Goal: Check status: Check status

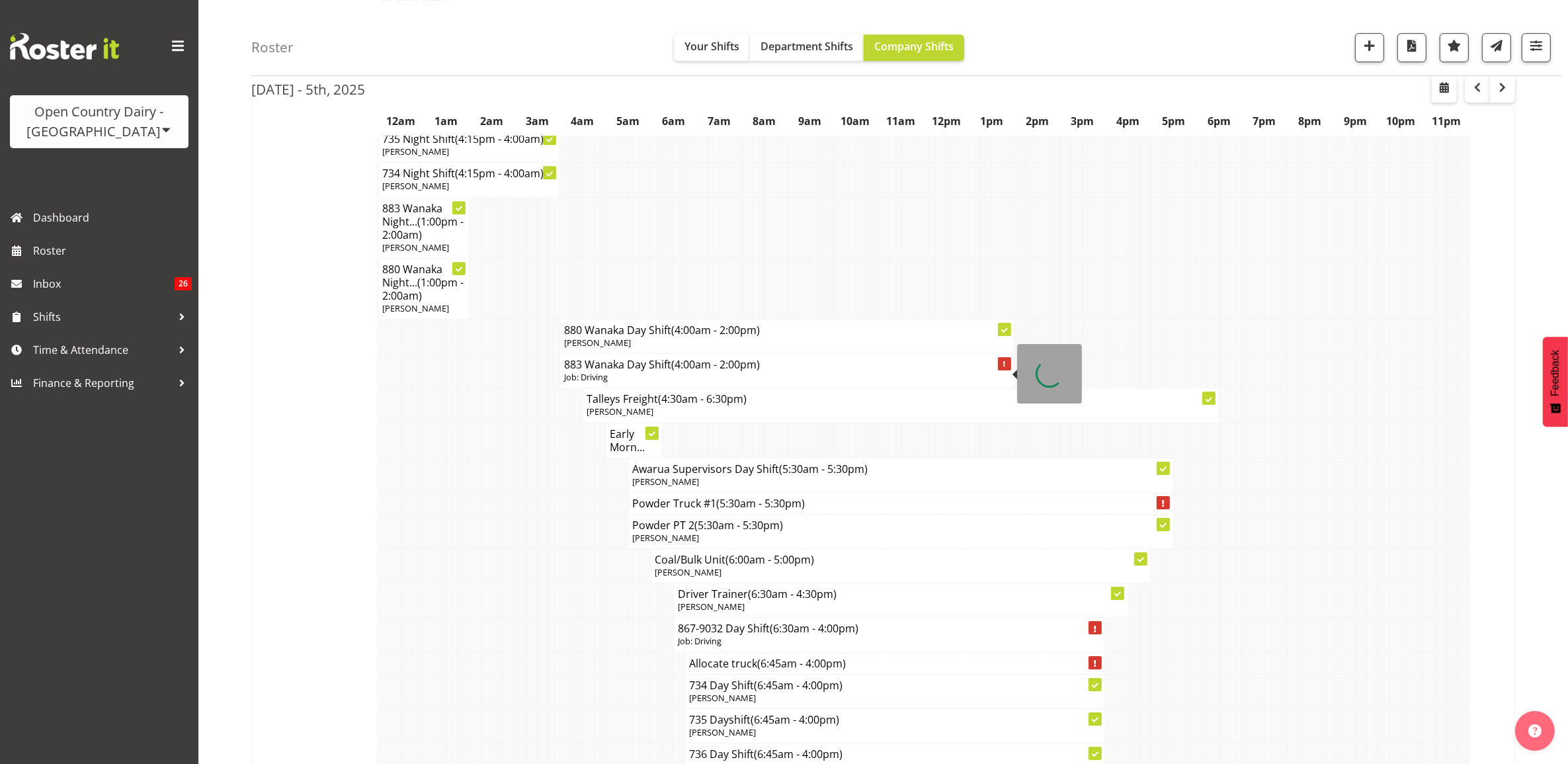
scroll to position [5374, 0]
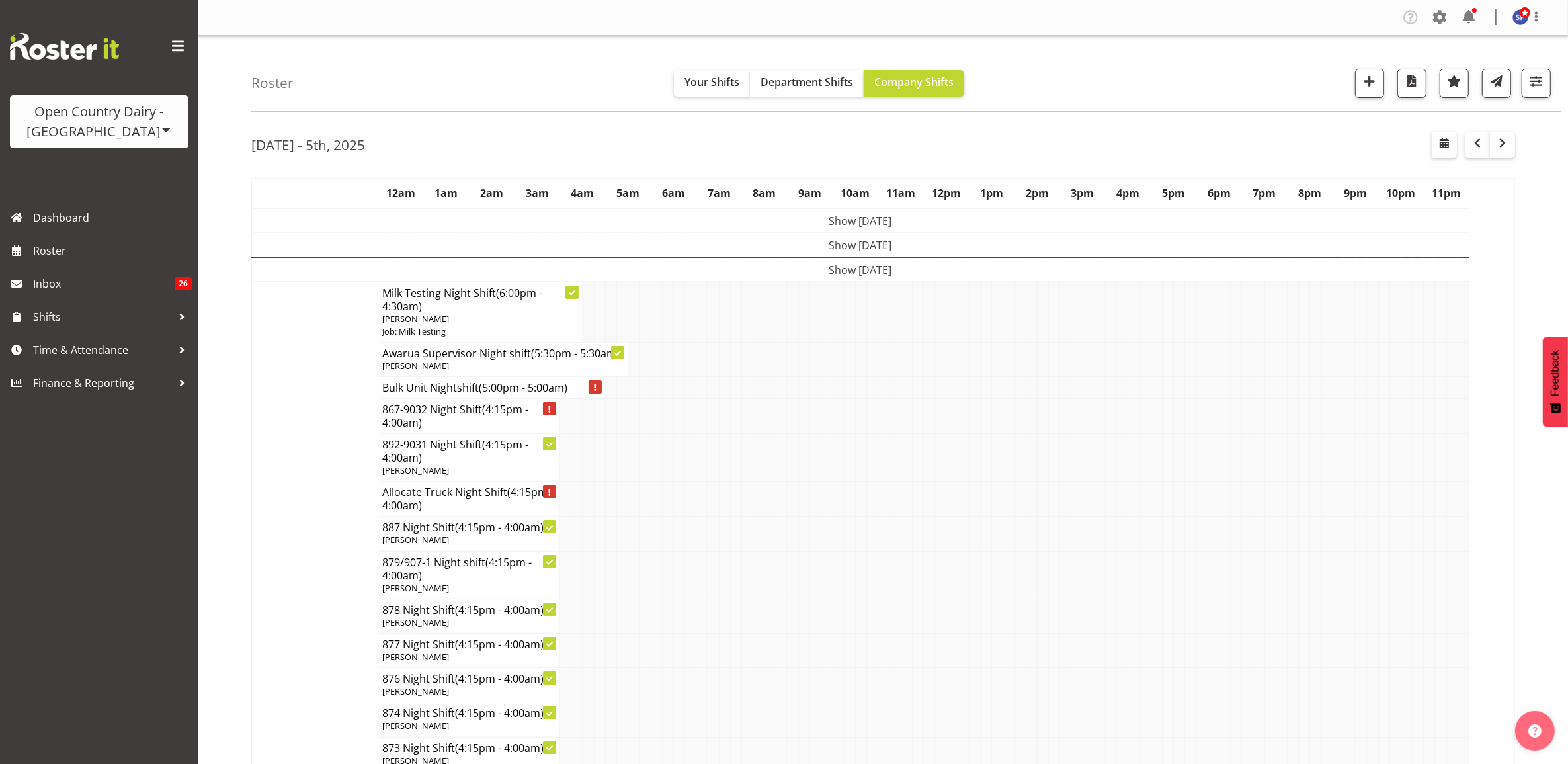
click at [841, 104] on div "Roster Your Shifts Department Shifts Company Shifts All Locations Clear Awarua …" at bounding box center [906, 73] width 1310 height 76
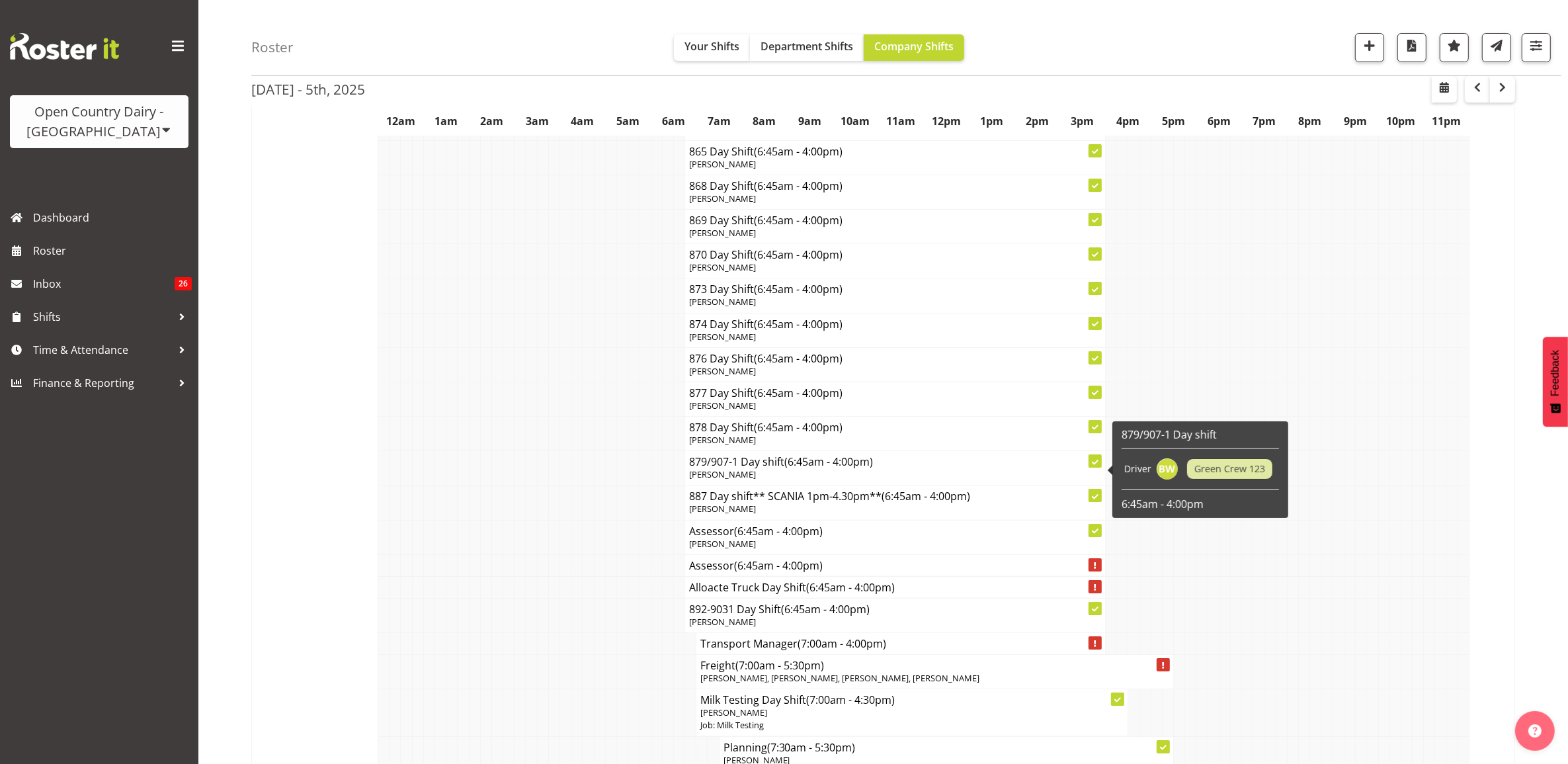
scroll to position [6284, 0]
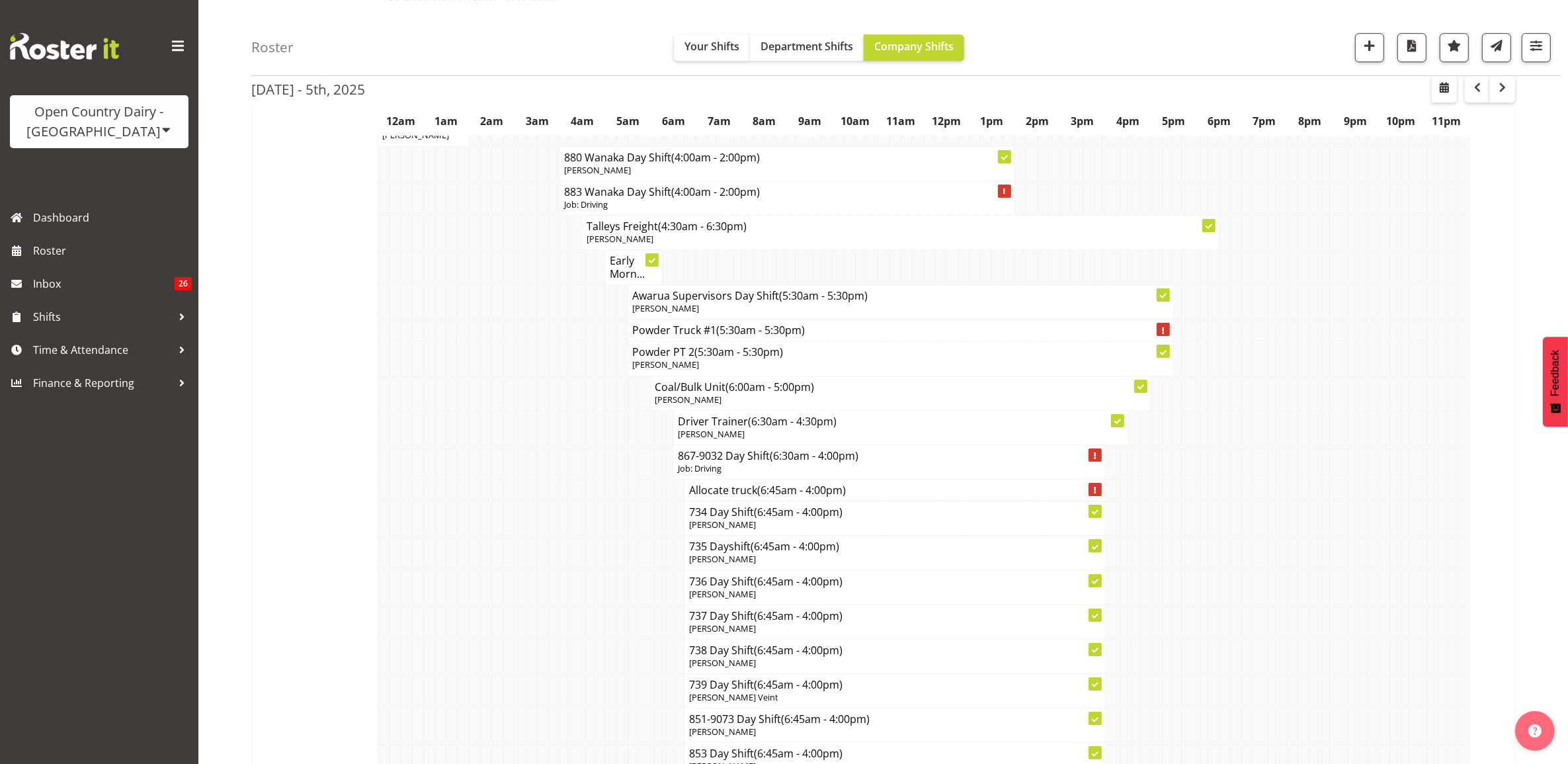
scroll to position [5291, 0]
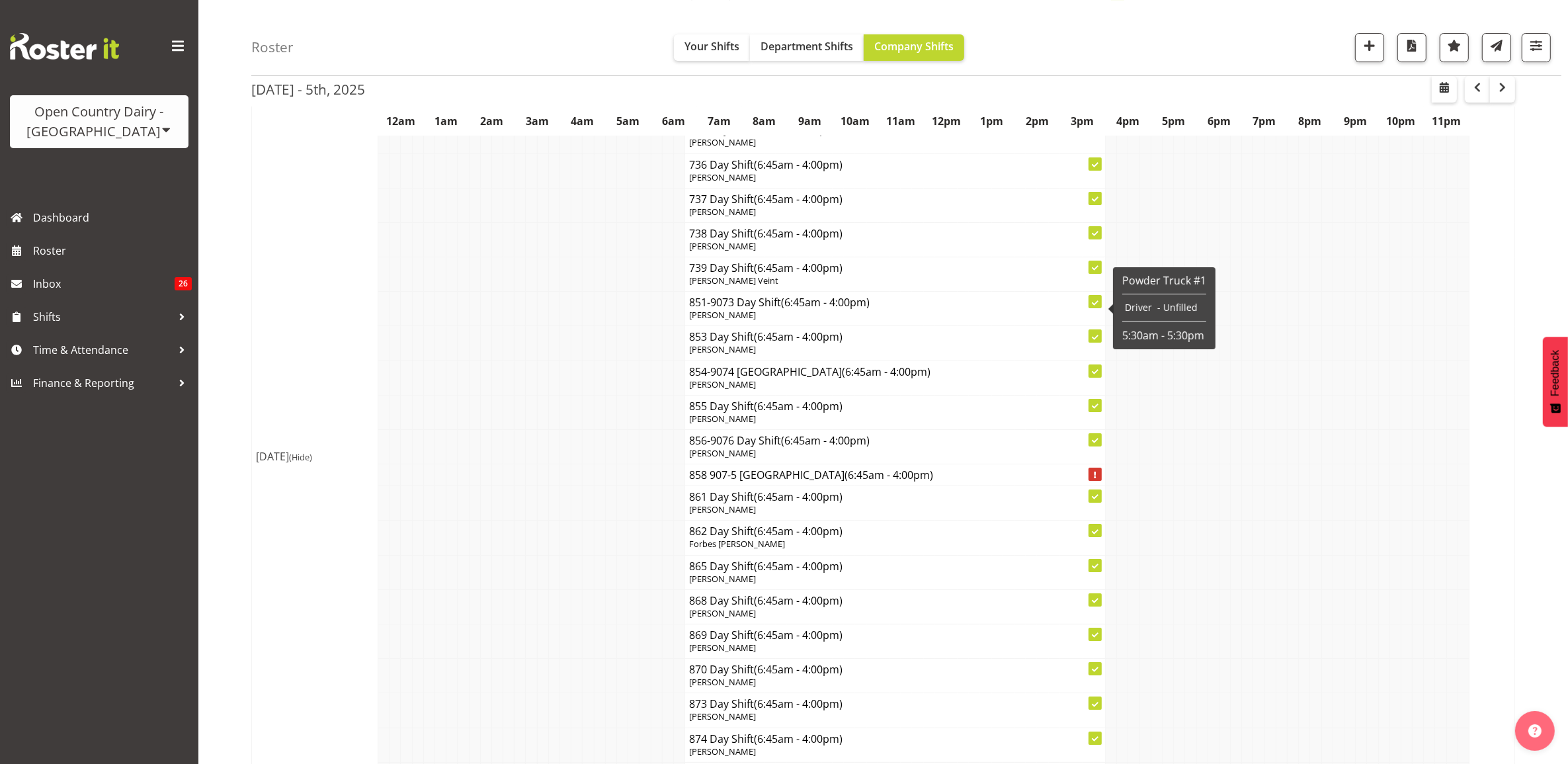
scroll to position [5787, 0]
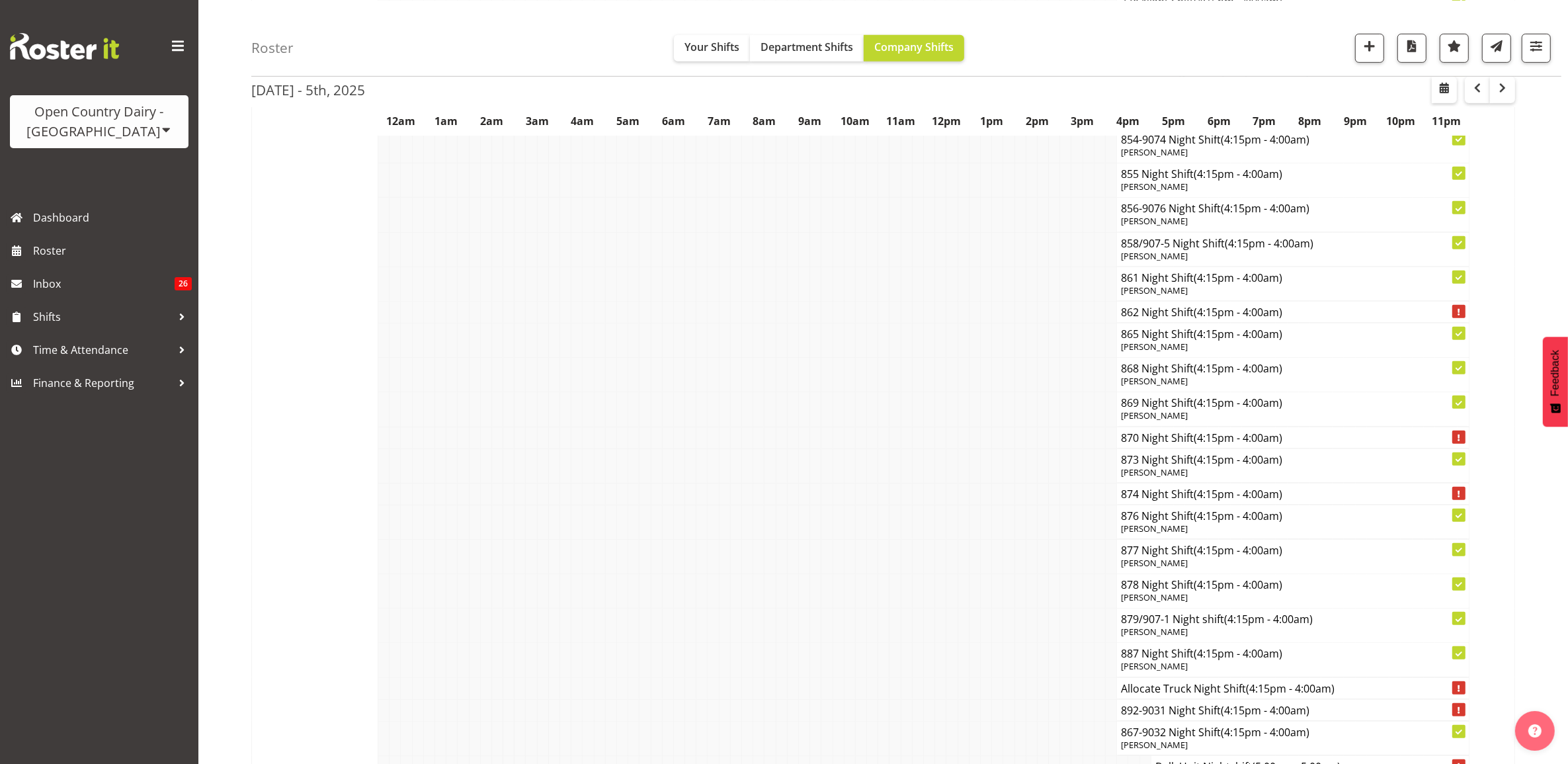
scroll to position [7275, 0]
